Goal: Navigation & Orientation: Find specific page/section

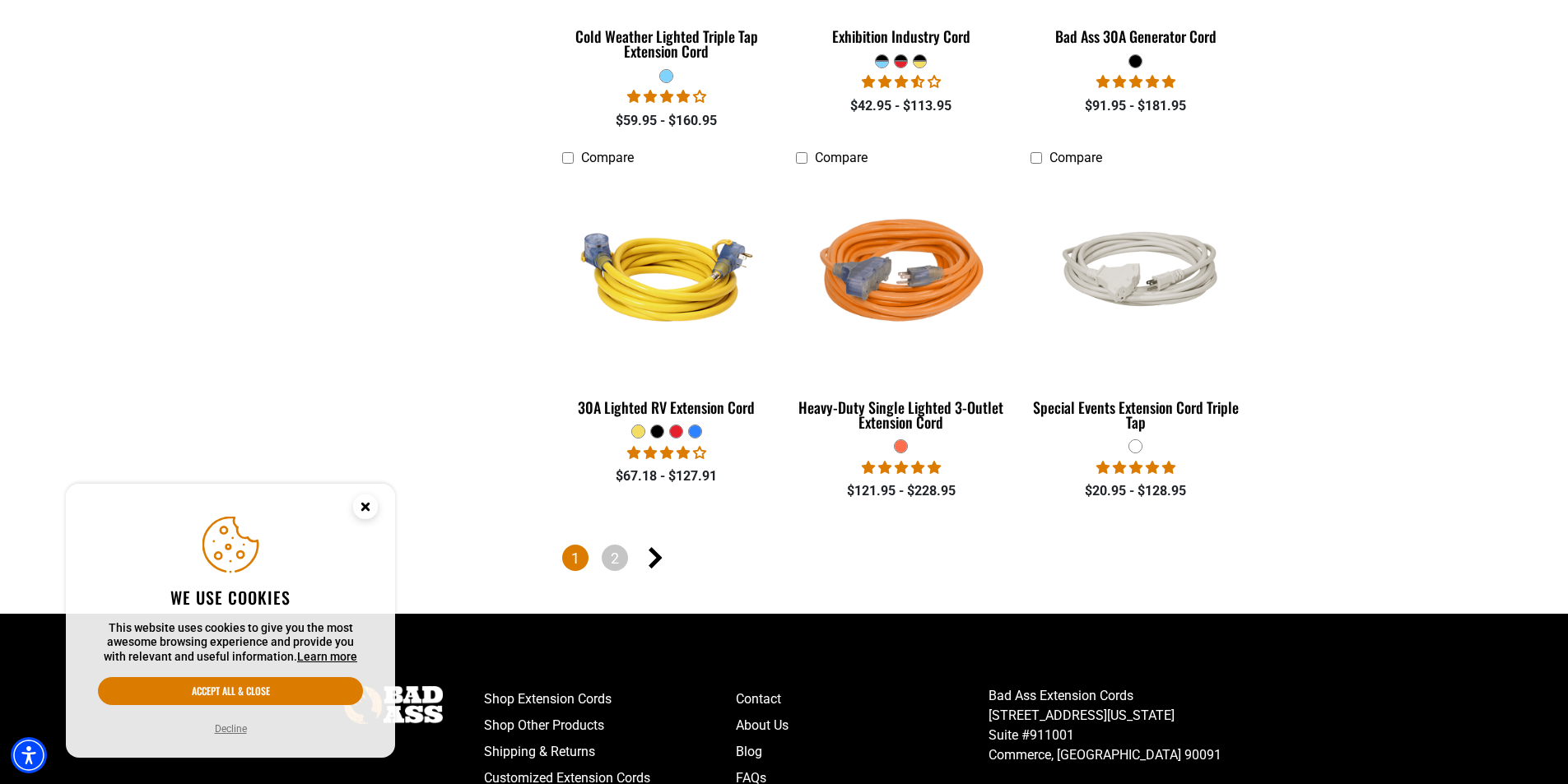
scroll to position [3704, 0]
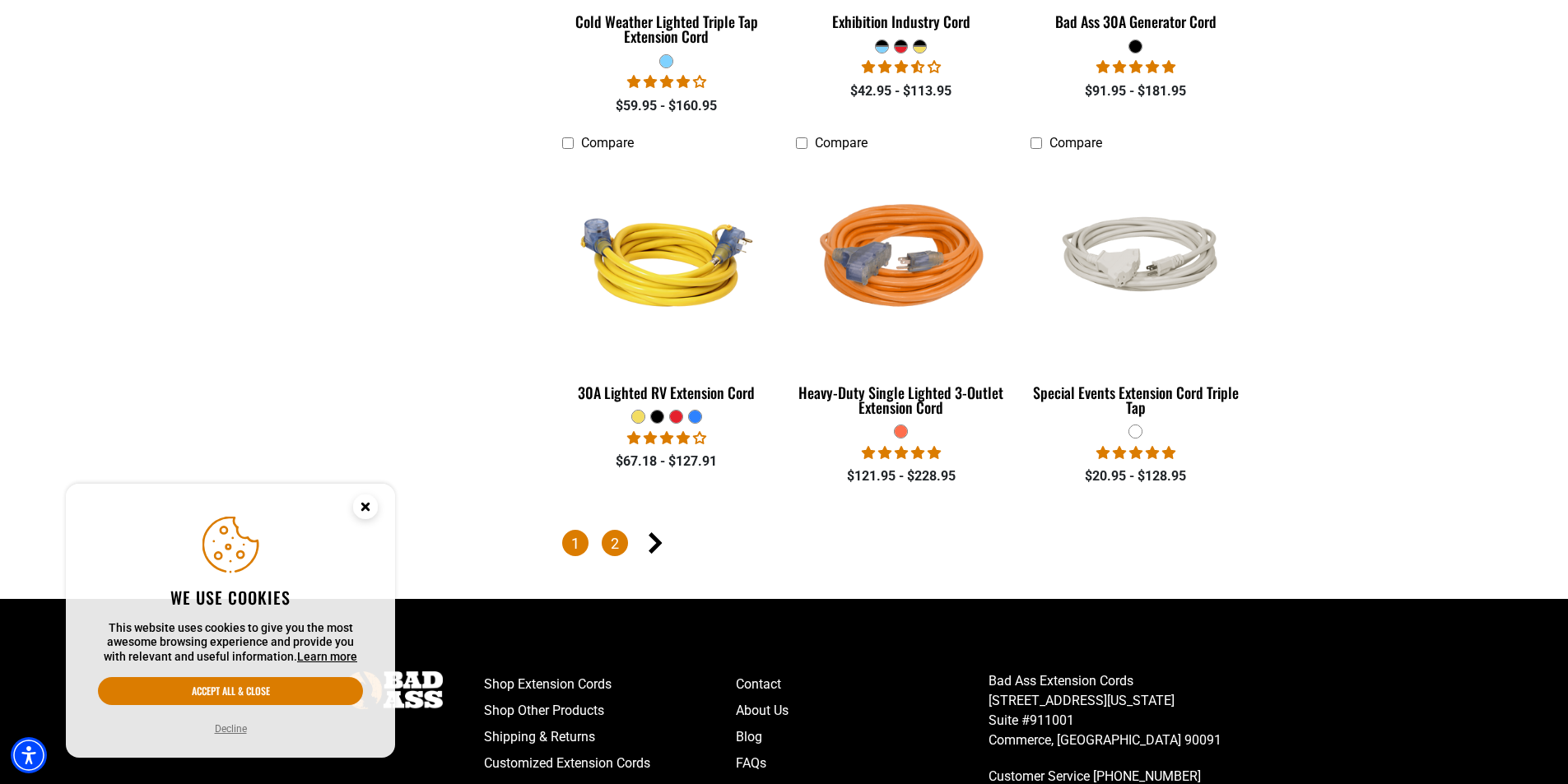
click at [621, 530] on link "2" at bounding box center [614, 543] width 26 height 26
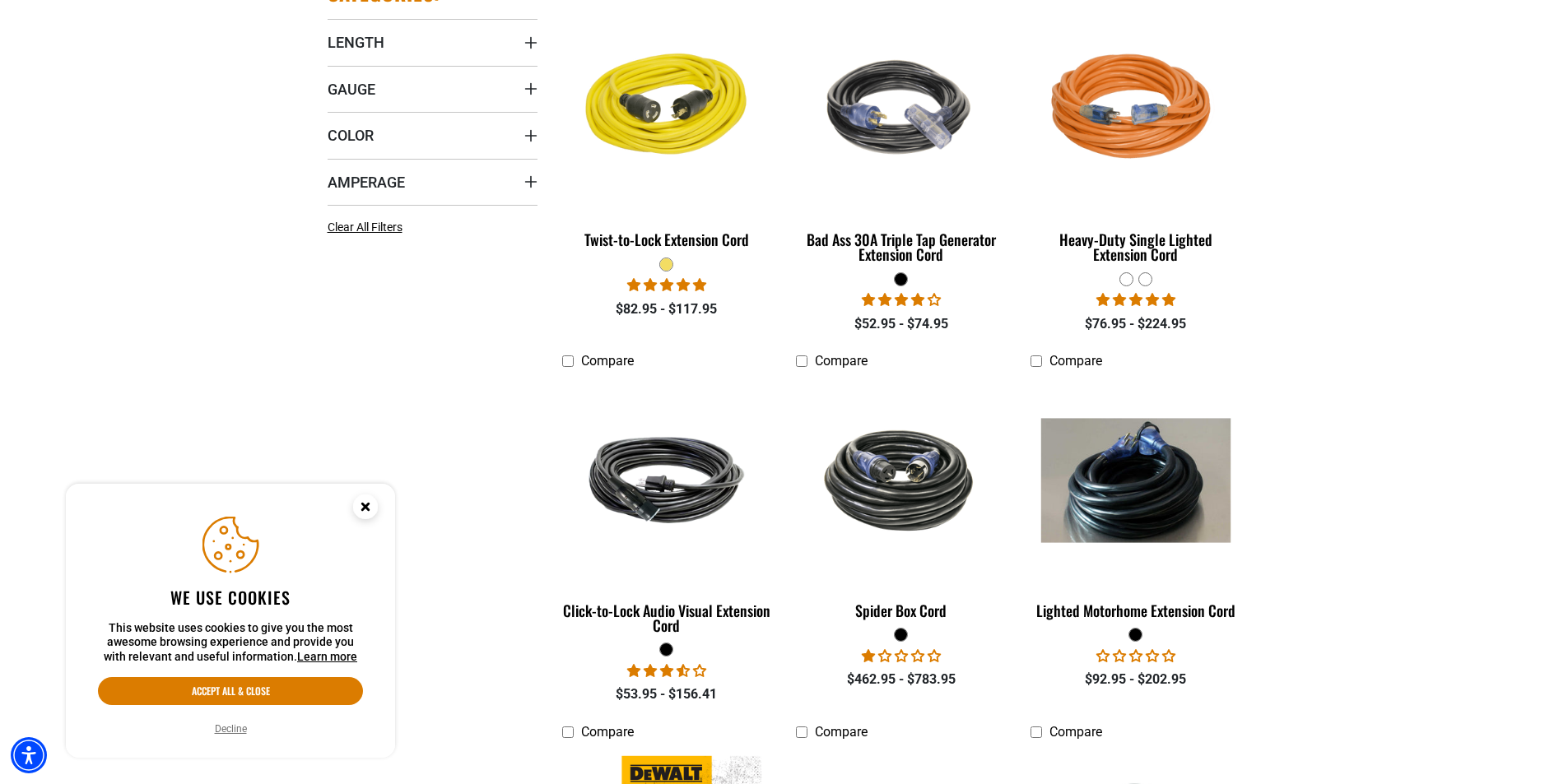
scroll to position [576, 0]
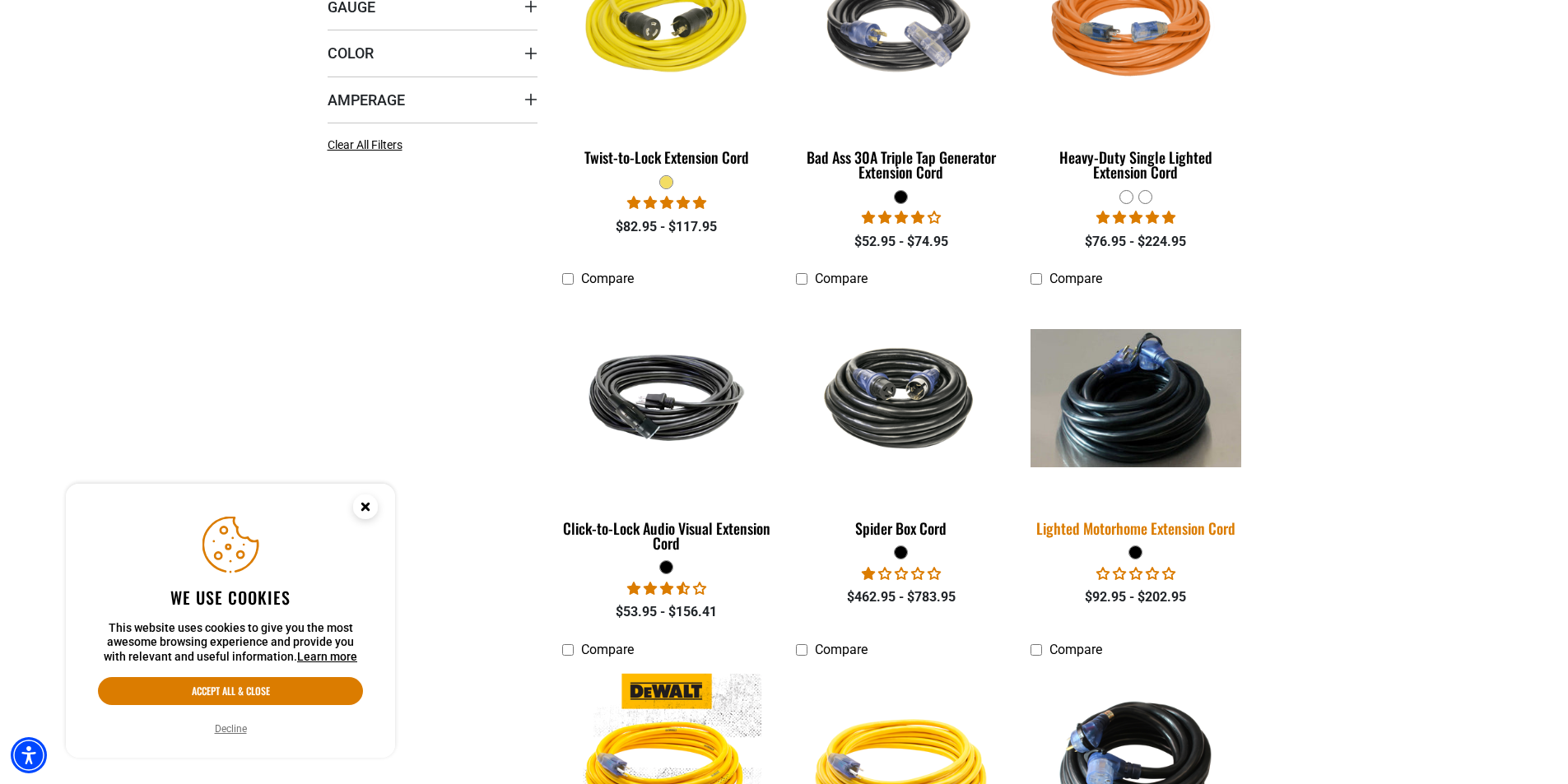
drag, startPoint x: 1141, startPoint y: 438, endPoint x: 1403, endPoint y: 431, distance: 262.1
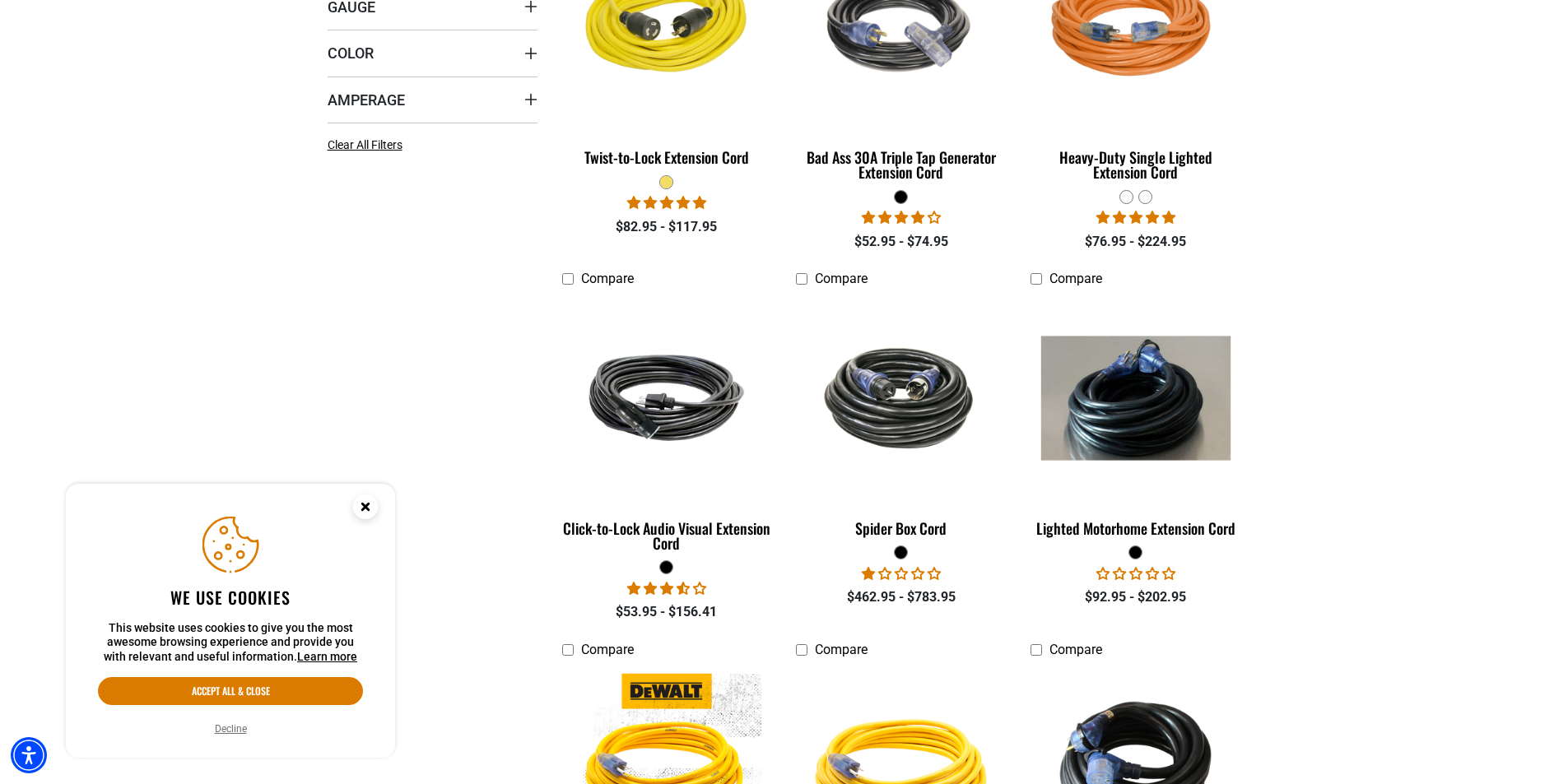
drag, startPoint x: 1403, startPoint y: 431, endPoint x: 1400, endPoint y: 519, distance: 88.1
click at [1399, 519] on section "**********" at bounding box center [784, 662] width 1568 height 1643
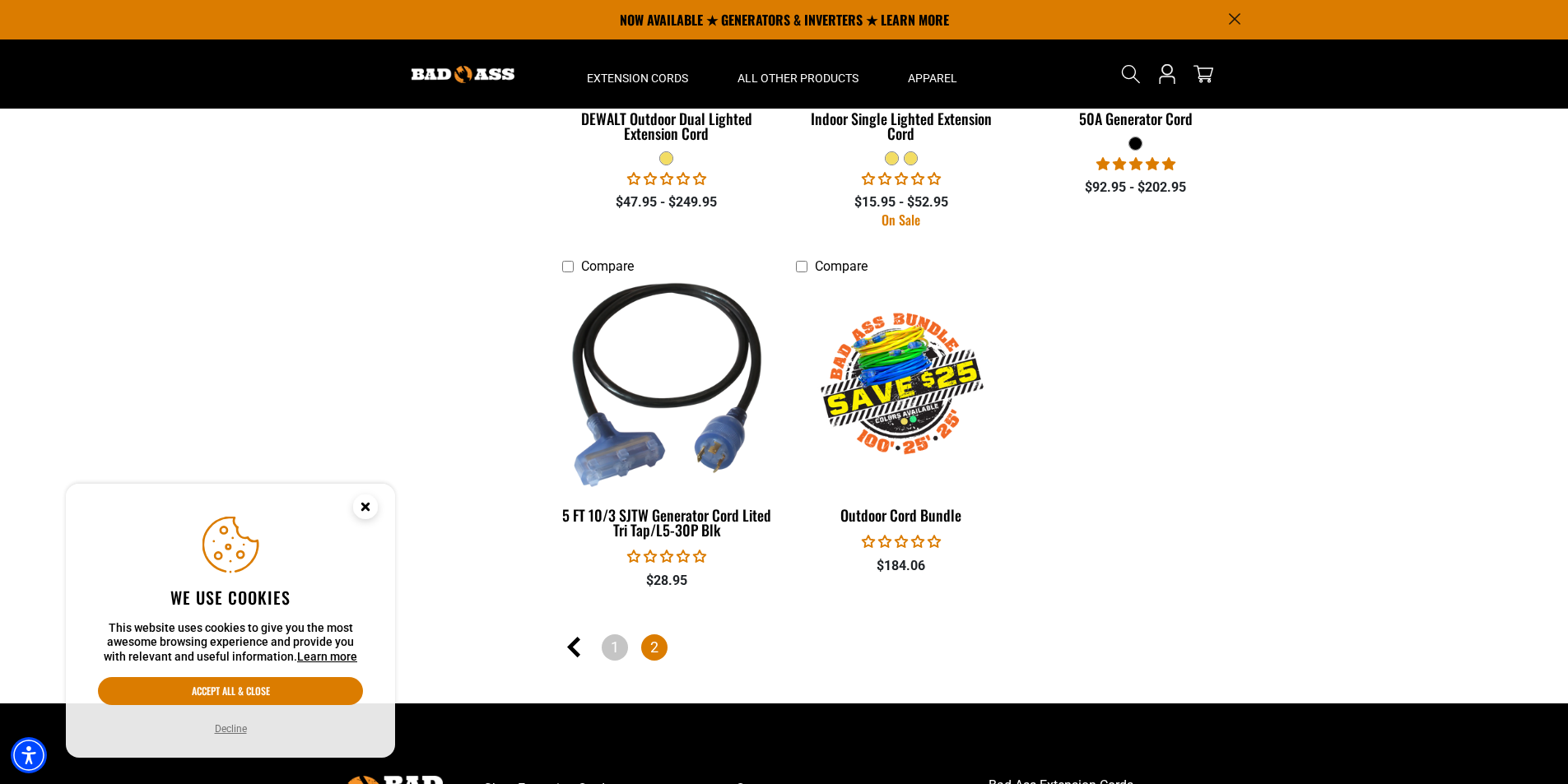
scroll to position [1234, 0]
